Goal: Transaction & Acquisition: Obtain resource

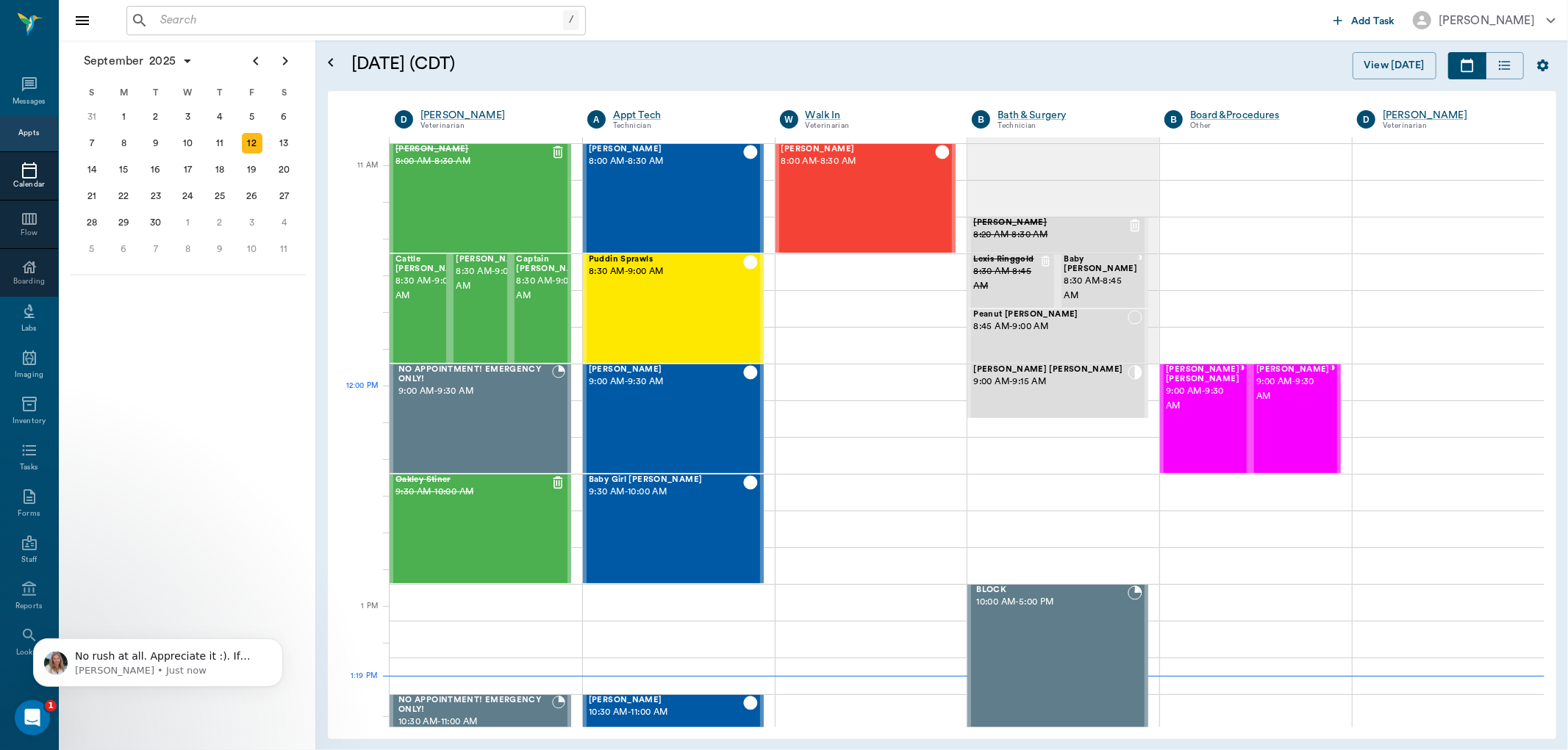
scroll to position [640, 0]
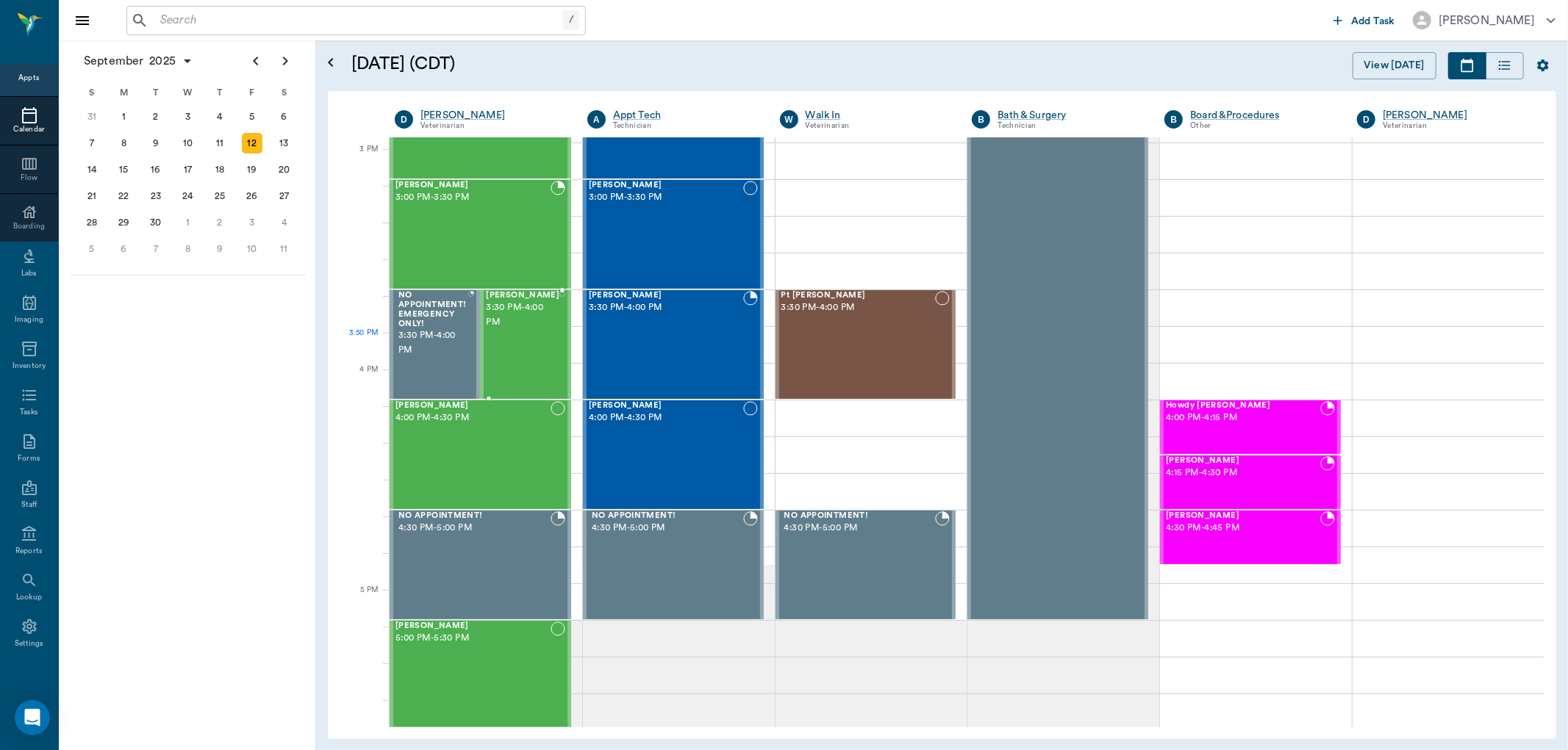
scroll to position [1538, 0]
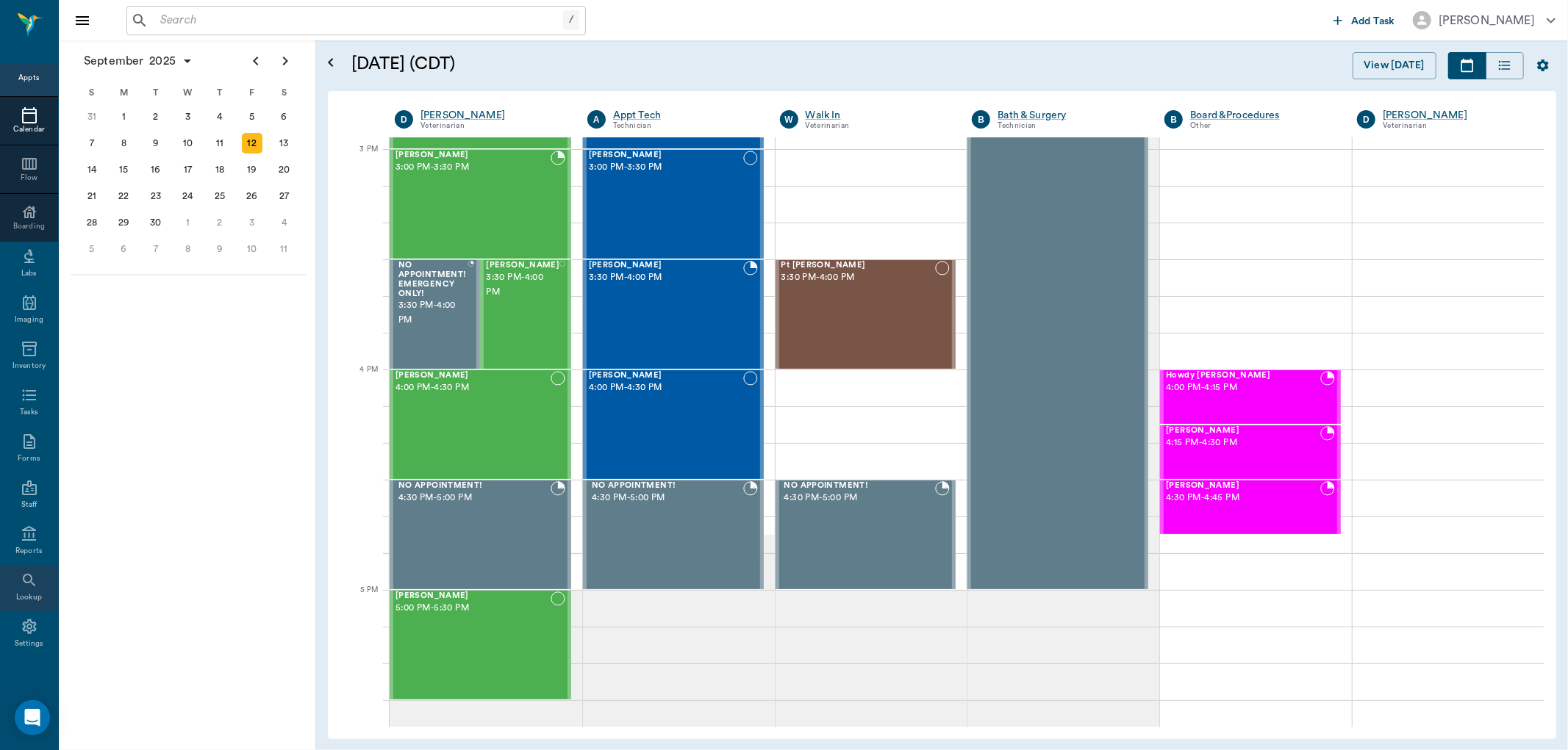
click at [25, 582] on icon at bounding box center [29, 580] width 12 height 12
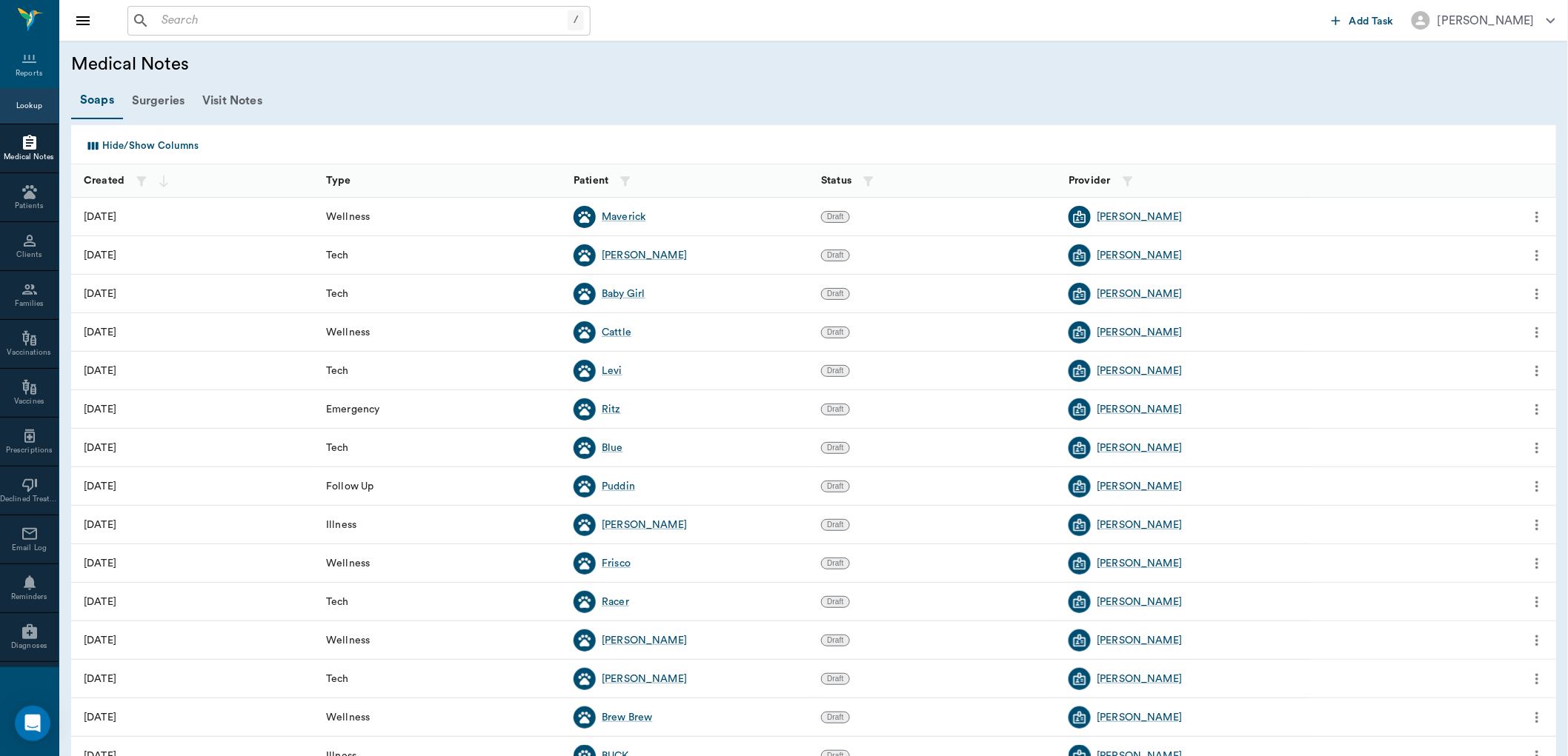
scroll to position [138, 0]
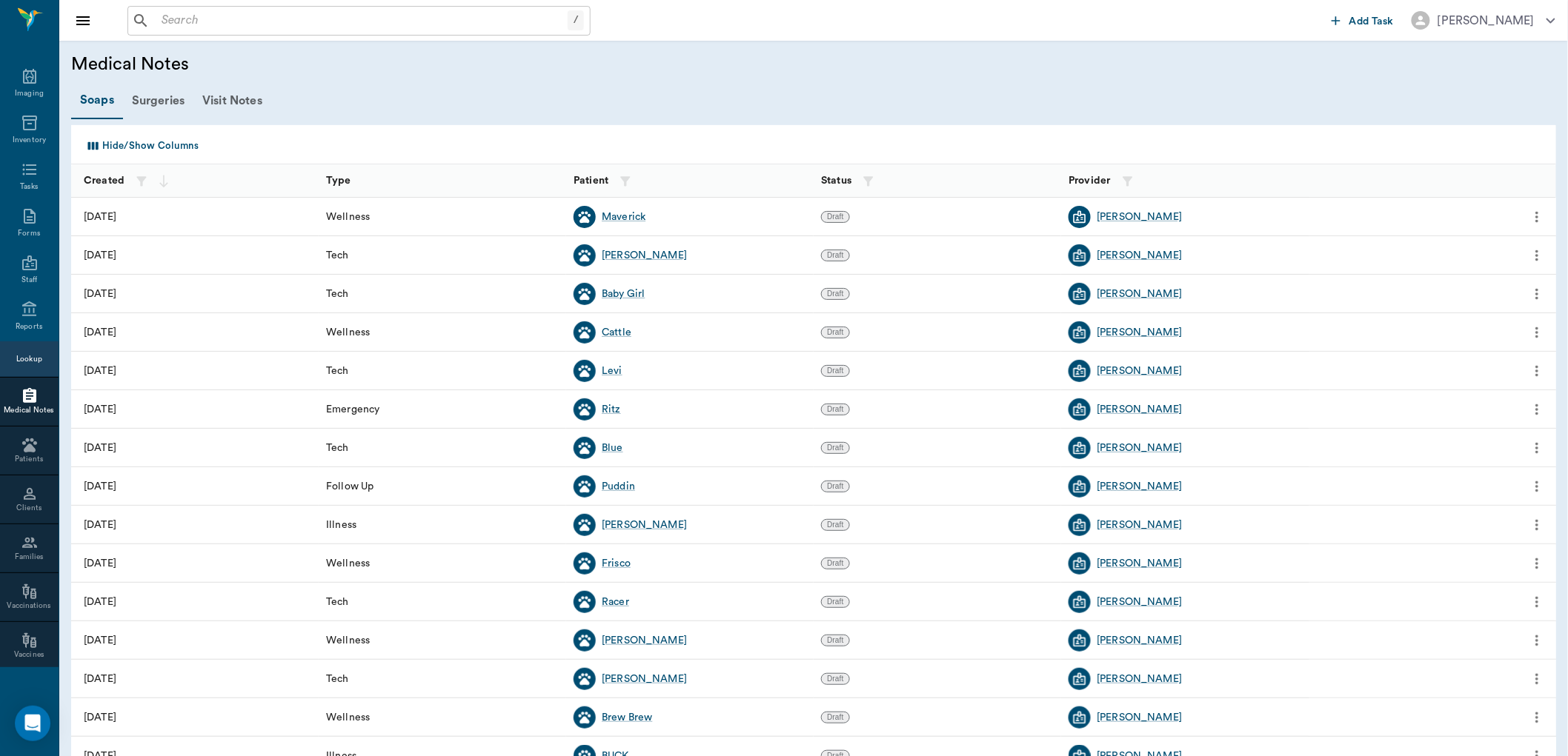
click at [286, 20] on input "text" at bounding box center [361, 20] width 412 height 20
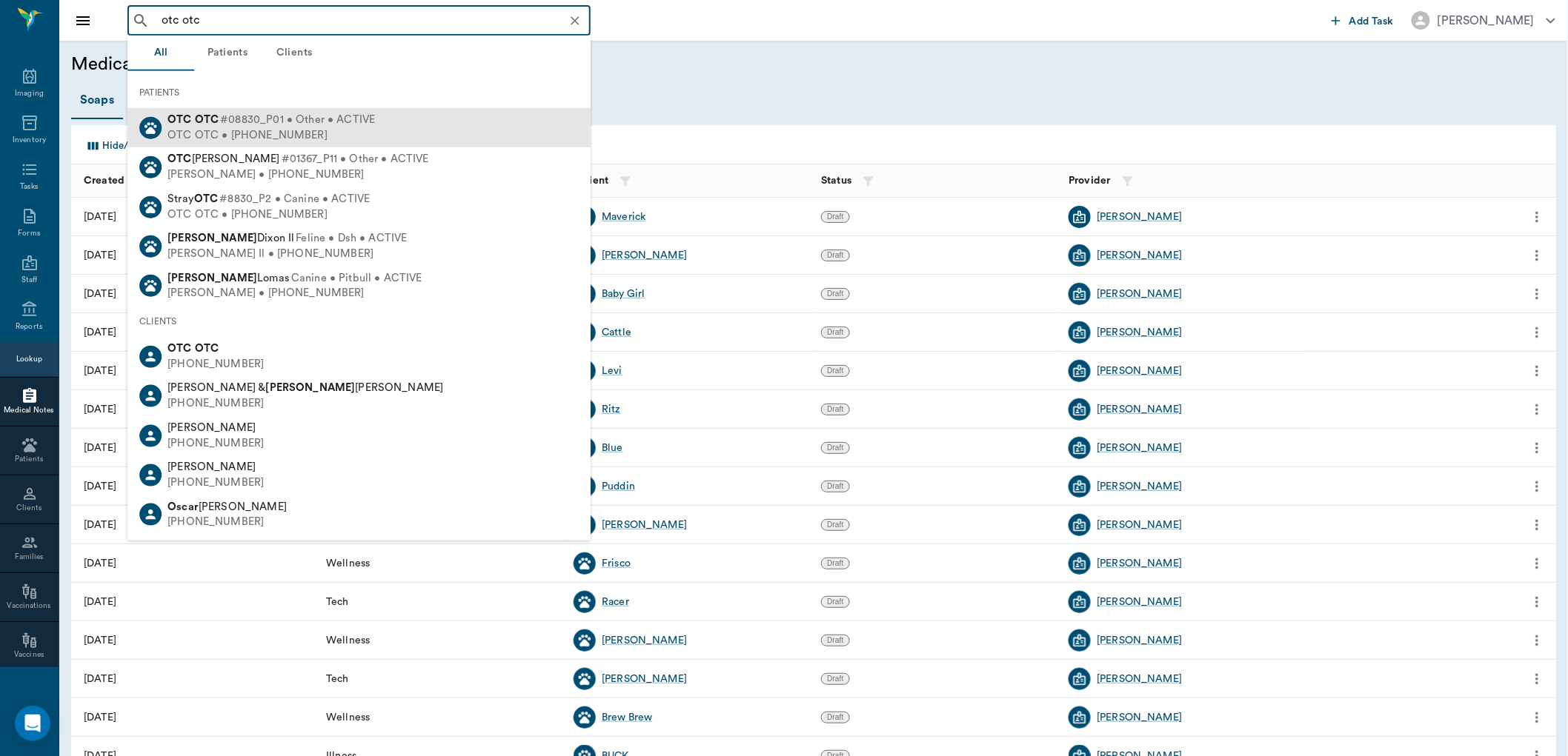
click at [283, 123] on span "#08830_P01 • Other • ACTIVE" at bounding box center [297, 120] width 155 height 16
type input "otc otc"
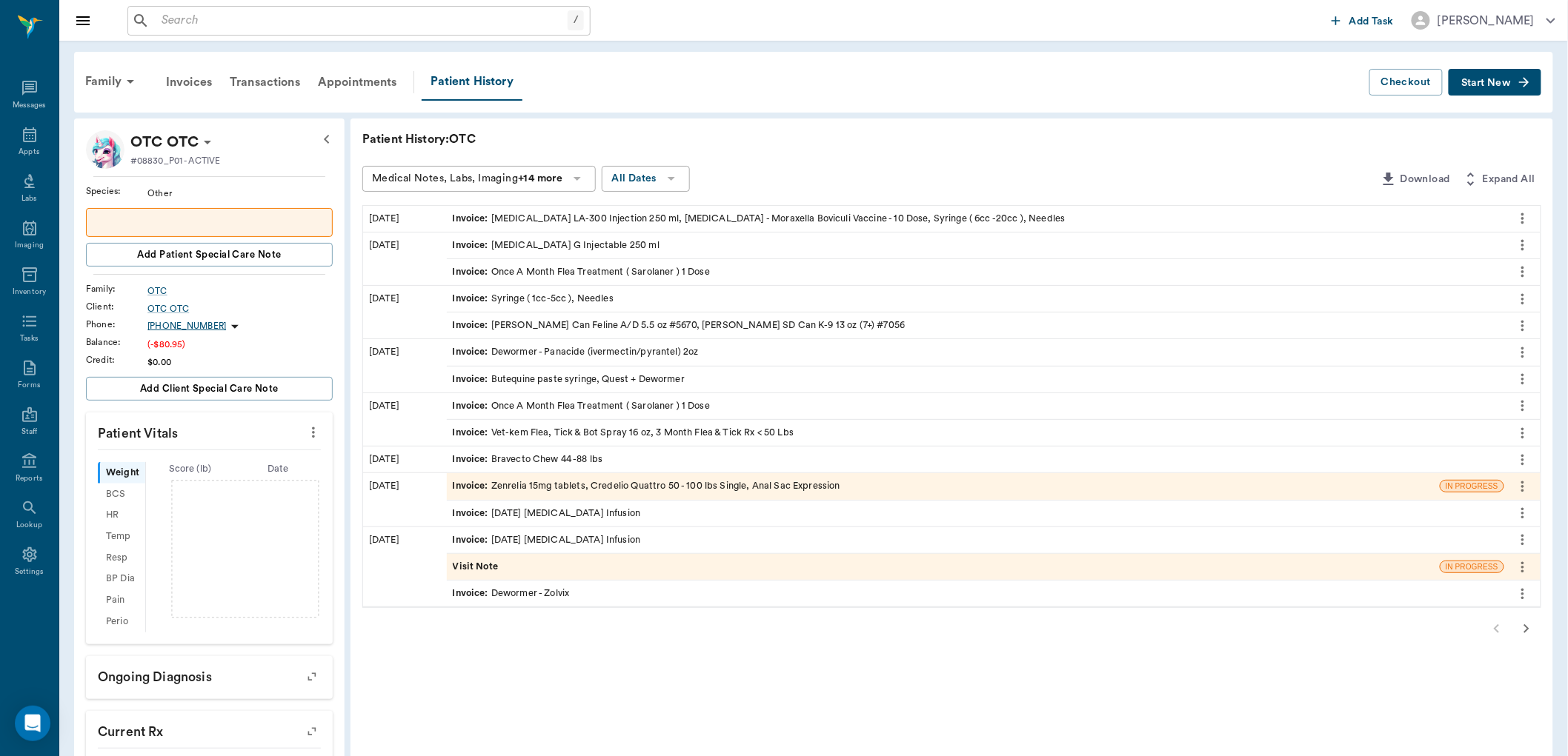
click at [1467, 83] on span "Start New" at bounding box center [1486, 83] width 49 height 0
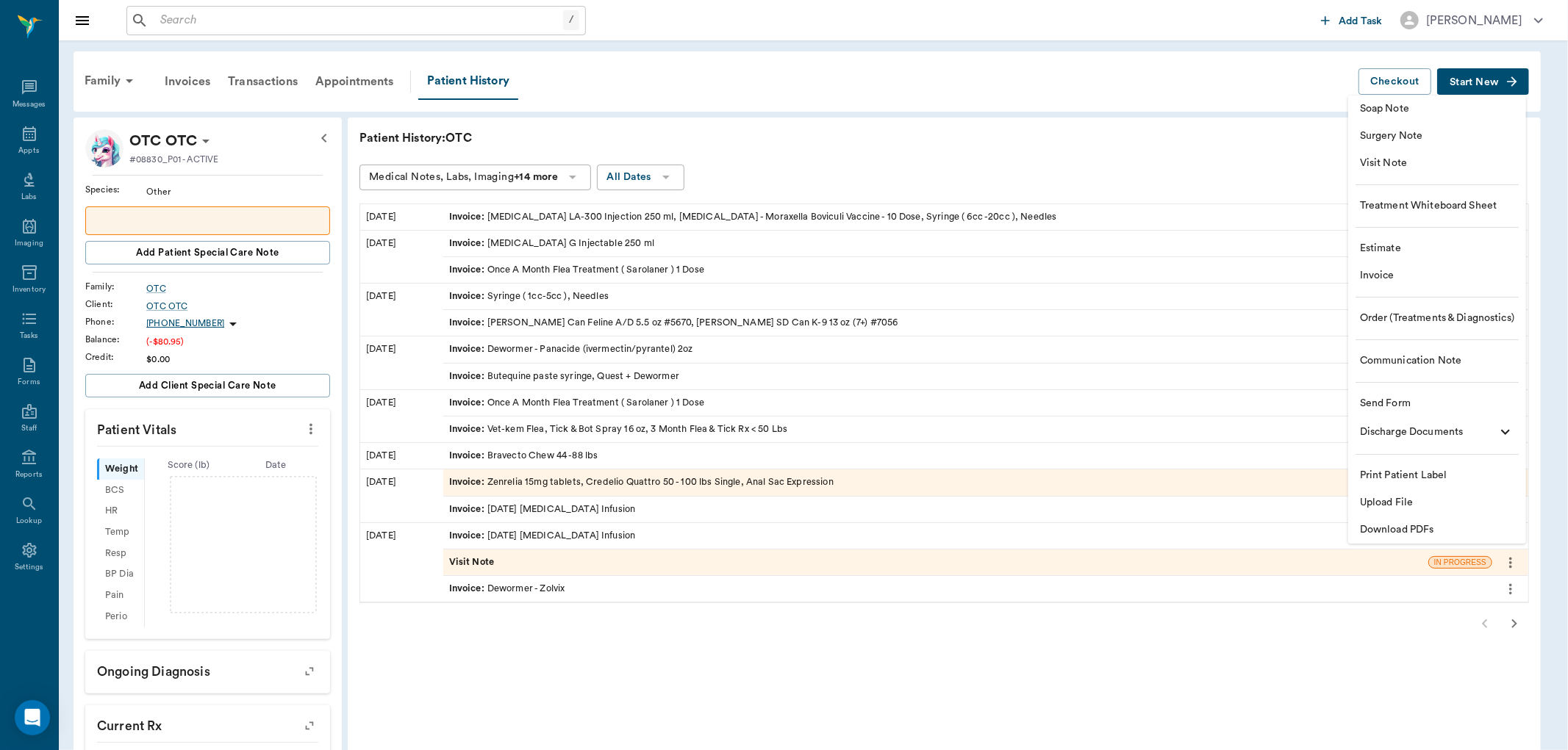
click at [1424, 238] on li "Estimate" at bounding box center [1437, 248] width 178 height 27
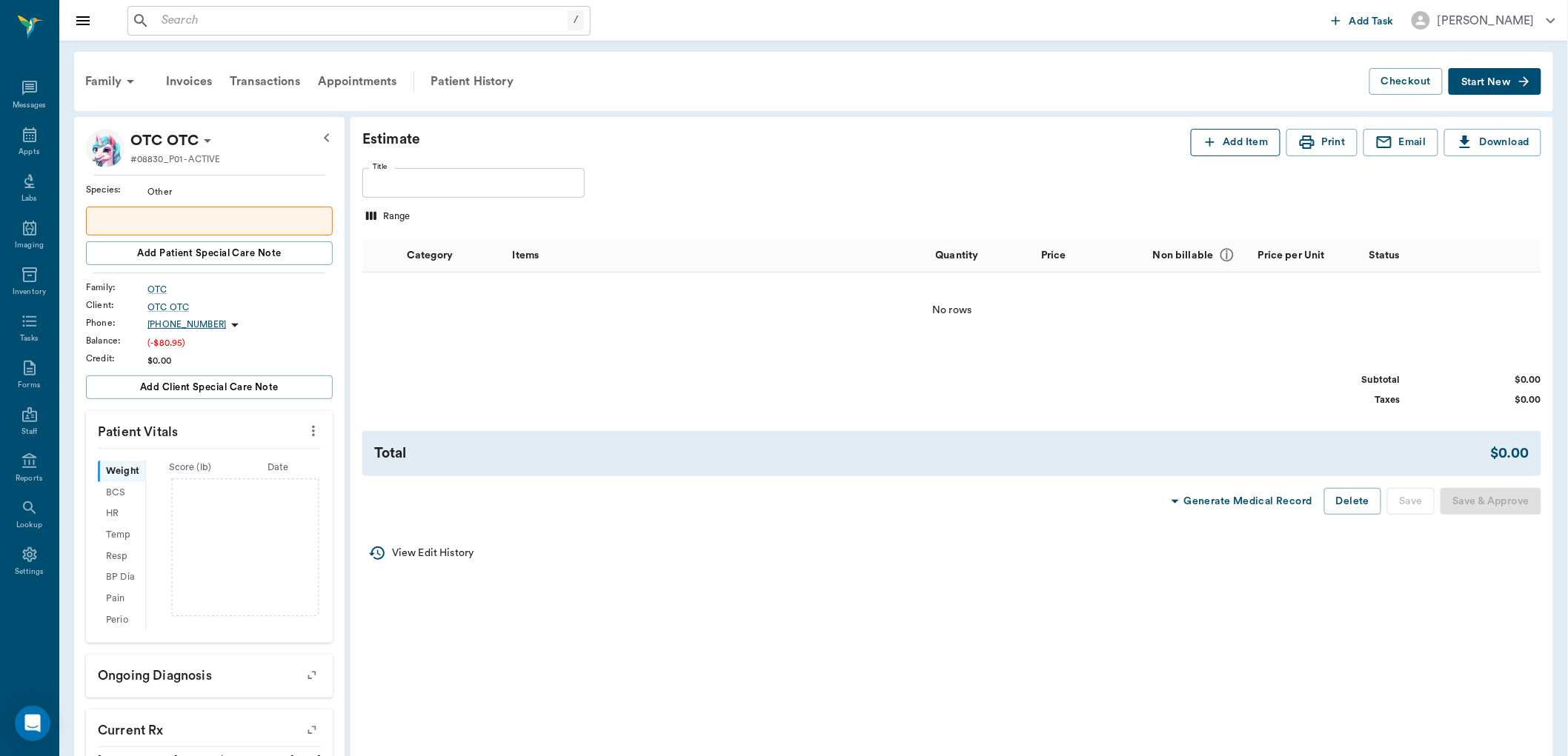
click at [1192, 135] on button "Add Item" at bounding box center [1235, 142] width 89 height 27
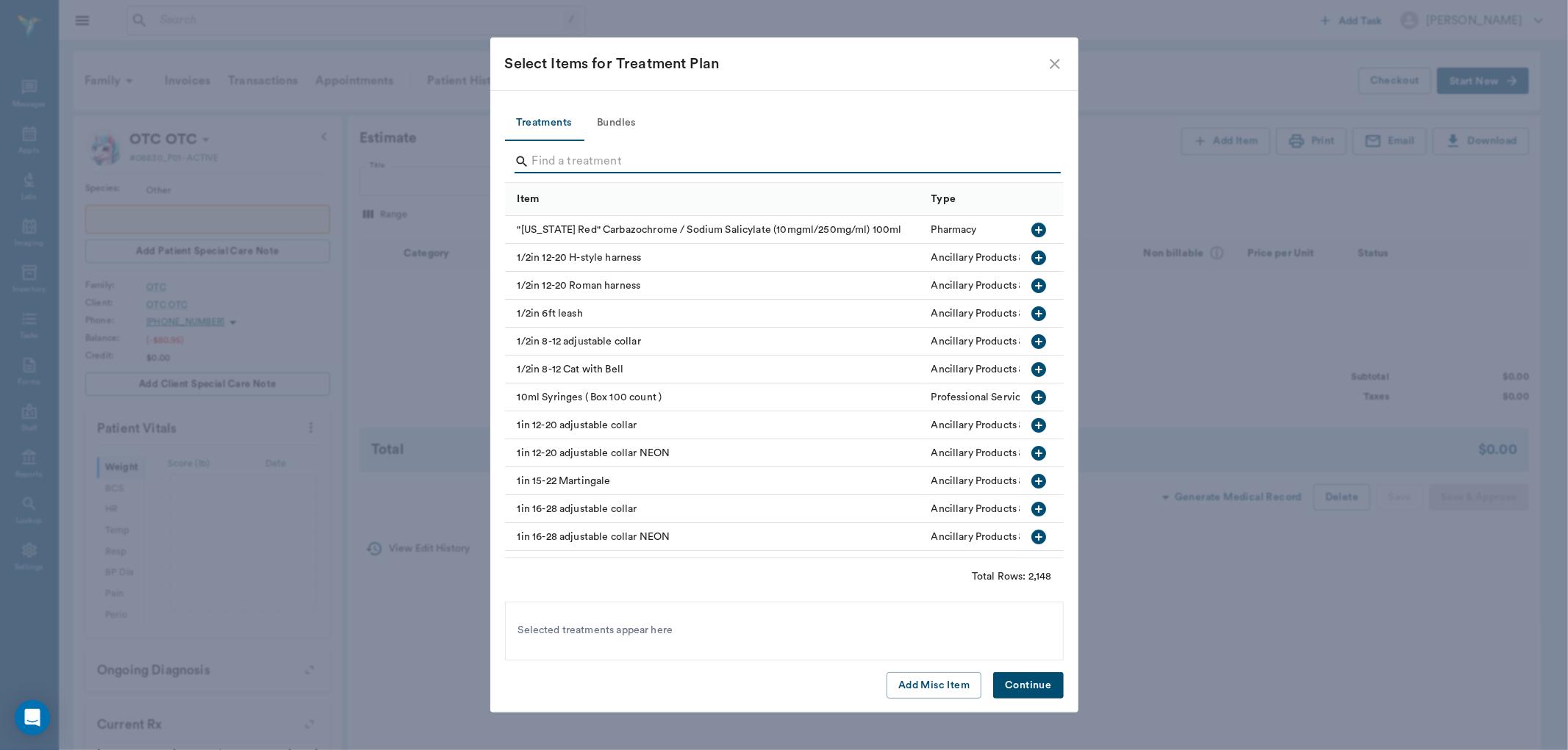
click at [709, 159] on input "Search" at bounding box center [785, 161] width 507 height 24
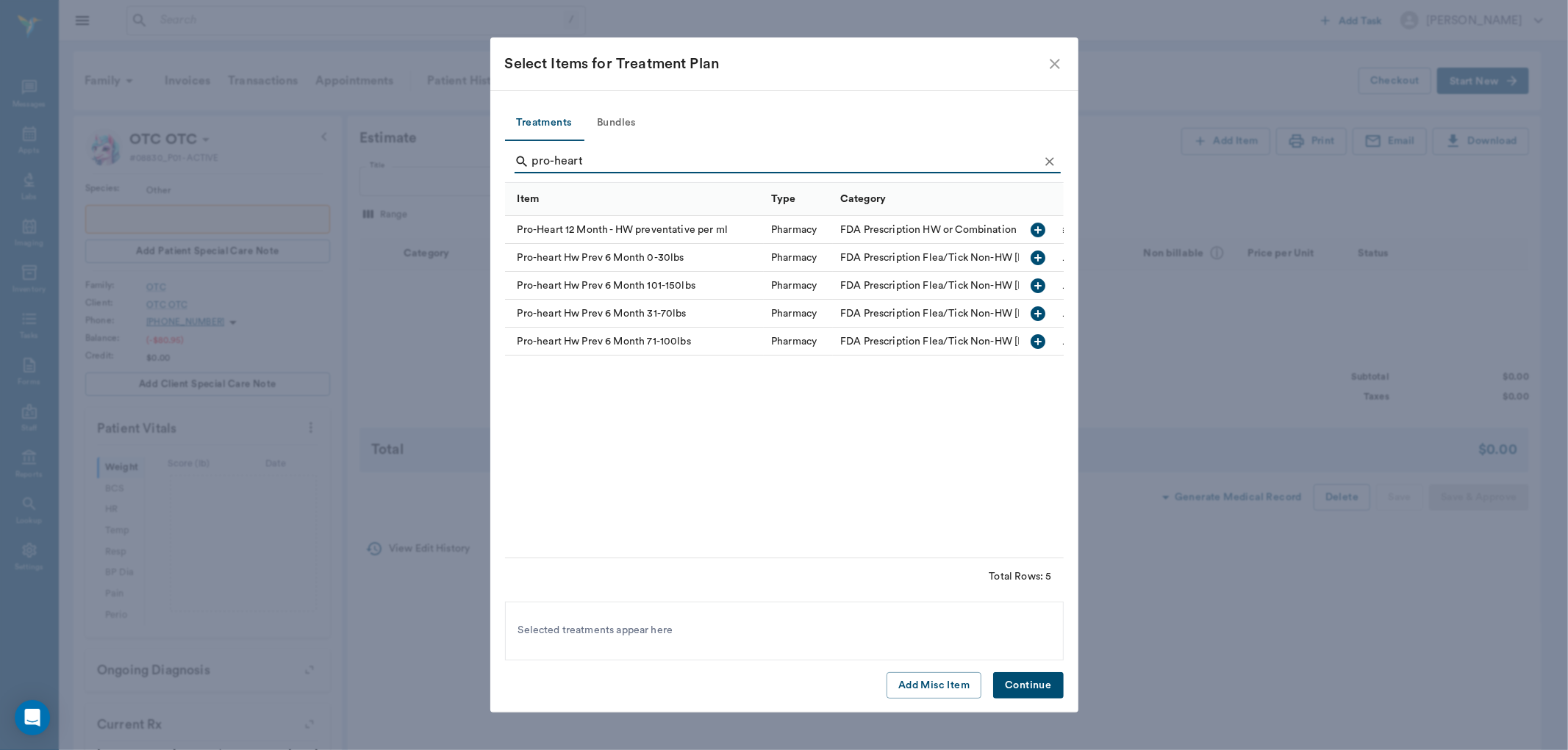
type input "pro-heart"
click at [1045, 340] on icon "button" at bounding box center [1039, 342] width 15 height 15
click at [1037, 278] on icon "button" at bounding box center [1039, 286] width 18 height 18
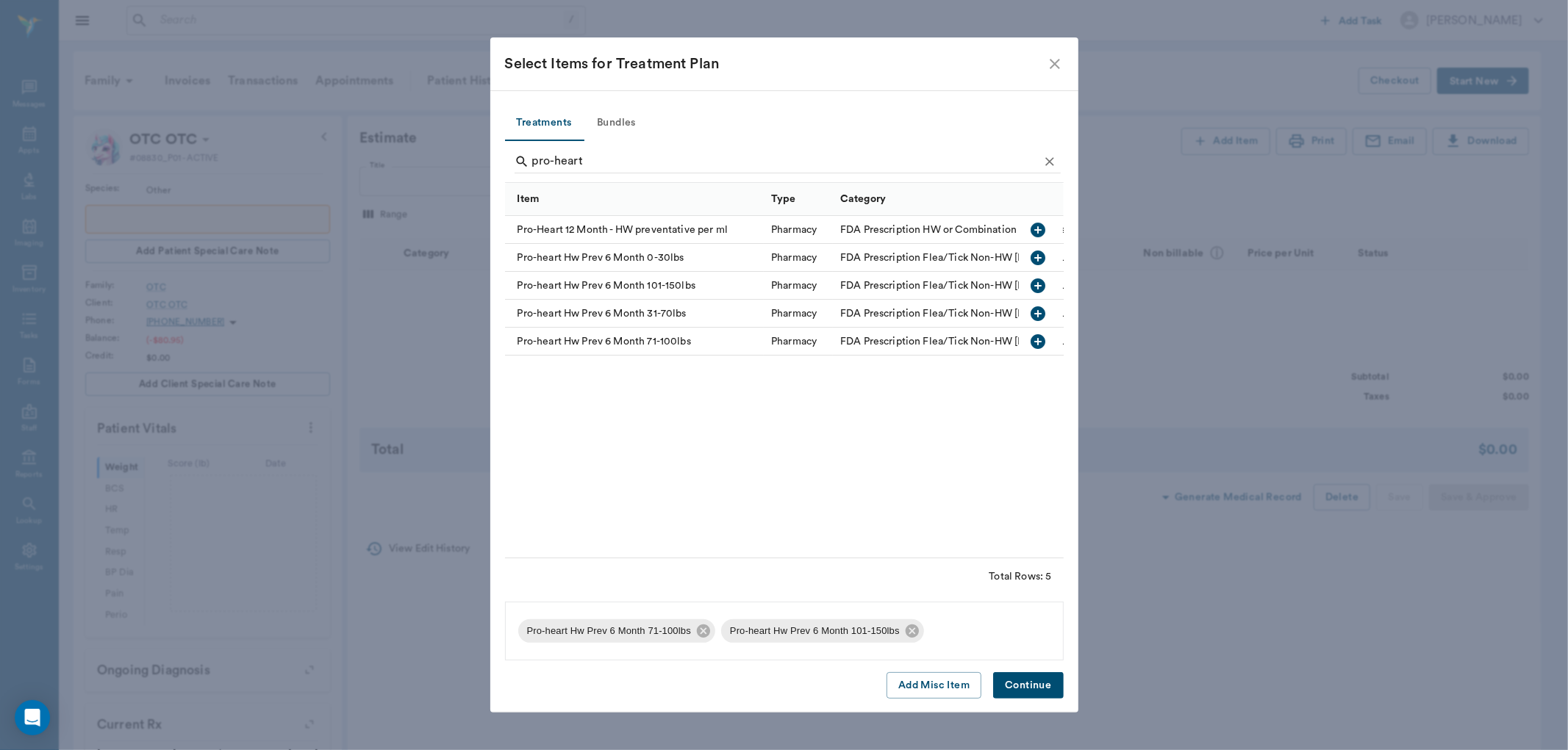
click at [1032, 689] on button "Continue" at bounding box center [1028, 685] width 70 height 27
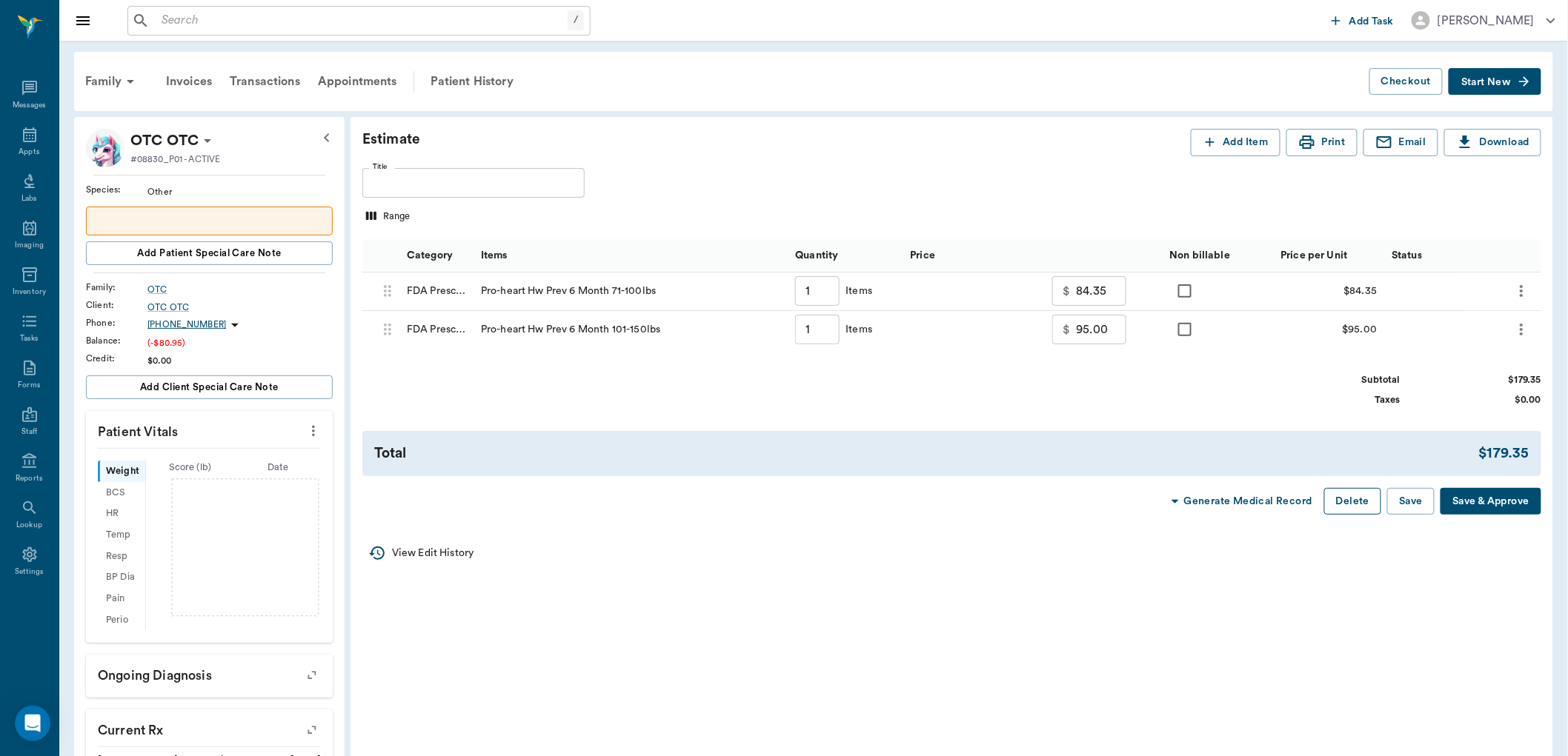
click at [1352, 499] on button "Delete" at bounding box center [1352, 502] width 57 height 27
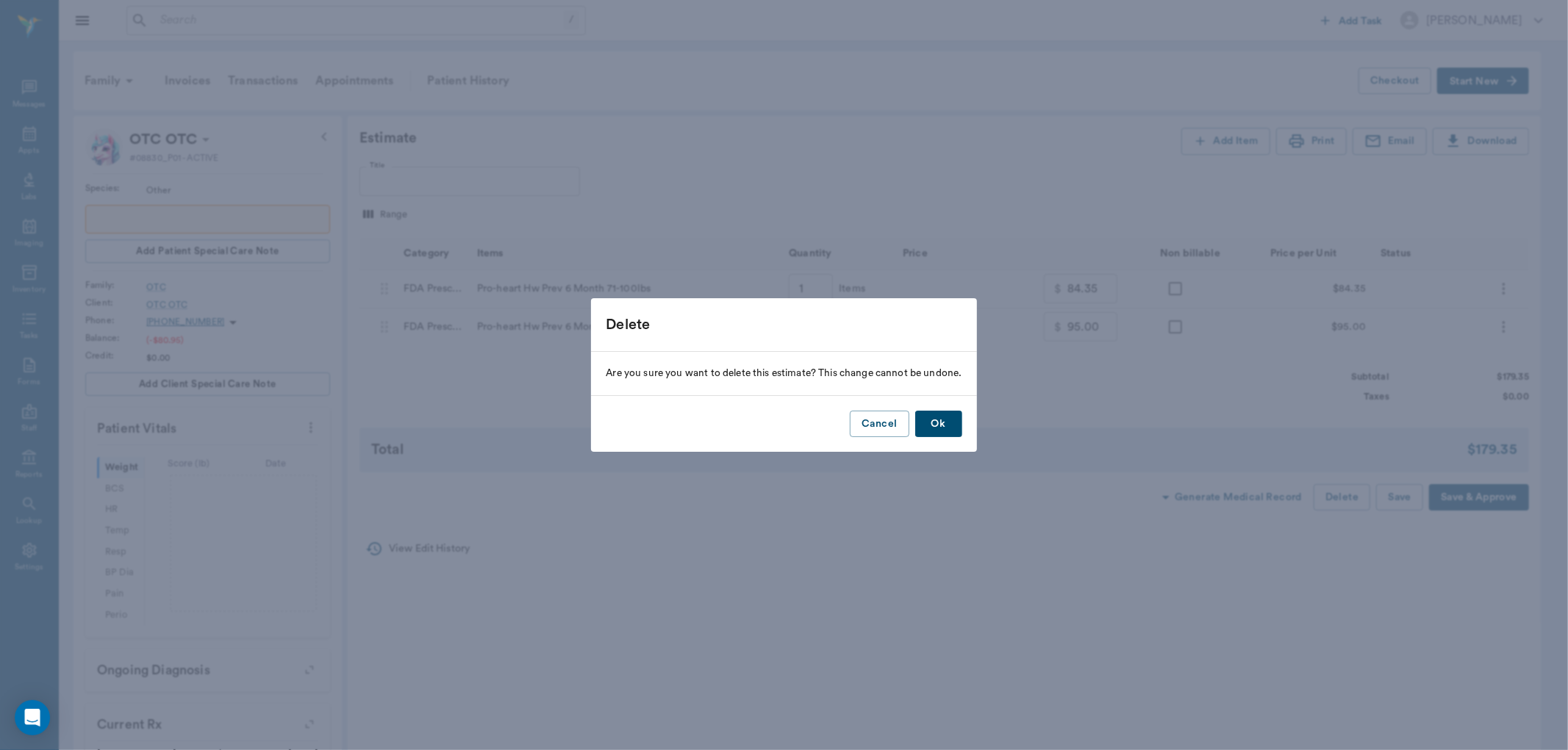
click at [950, 421] on button "Ok" at bounding box center [939, 424] width 47 height 27
